Goal: Task Accomplishment & Management: Use online tool/utility

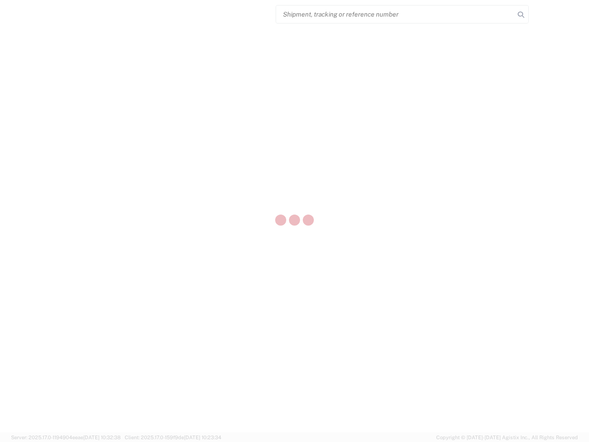
select select "US"
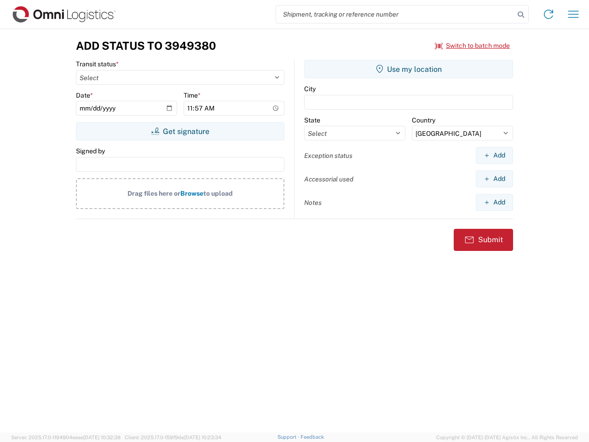
click at [395, 14] on input "search" at bounding box center [395, 14] width 238 height 17
click at [521, 15] on icon at bounding box center [520, 14] width 13 height 13
click at [548, 14] on icon at bounding box center [548, 14] width 15 height 15
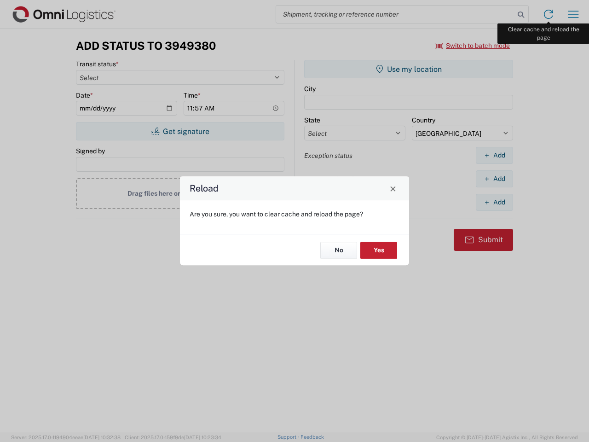
click at [573, 14] on div "Reload Are you sure, you want to clear cache and reload the page? No Yes" at bounding box center [294, 221] width 589 height 442
click at [472, 46] on div "Reload Are you sure, you want to clear cache and reload the page? No Yes" at bounding box center [294, 221] width 589 height 442
click at [180, 131] on div "Reload Are you sure, you want to clear cache and reload the page? No Yes" at bounding box center [294, 221] width 589 height 442
click at [408, 69] on div "Reload Are you sure, you want to clear cache and reload the page? No Yes" at bounding box center [294, 221] width 589 height 442
click at [494, 155] on div "Reload Are you sure, you want to clear cache and reload the page? No Yes" at bounding box center [294, 221] width 589 height 442
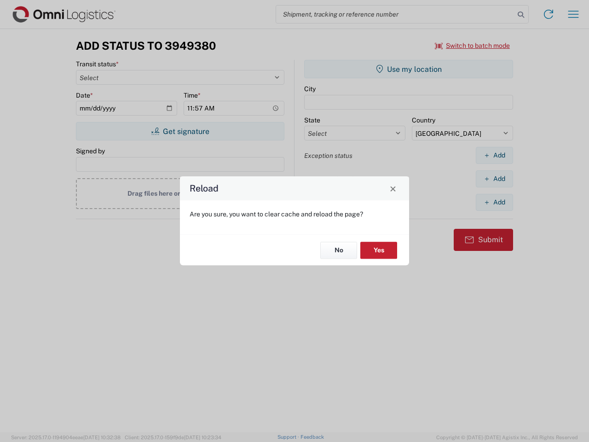
click at [494, 178] on div "Reload Are you sure, you want to clear cache and reload the page? No Yes" at bounding box center [294, 221] width 589 height 442
click at [494, 202] on div "Reload Are you sure, you want to clear cache and reload the page? No Yes" at bounding box center [294, 221] width 589 height 442
